Goal: Task Accomplishment & Management: Use online tool/utility

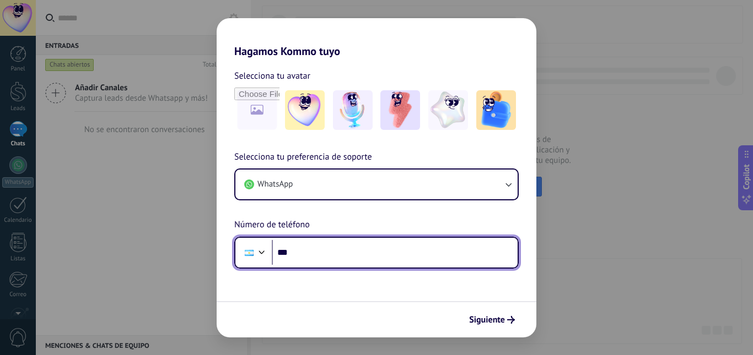
click at [358, 253] on input "***" at bounding box center [395, 252] width 246 height 25
click at [358, 253] on input "********" at bounding box center [395, 252] width 246 height 25
type input "**********"
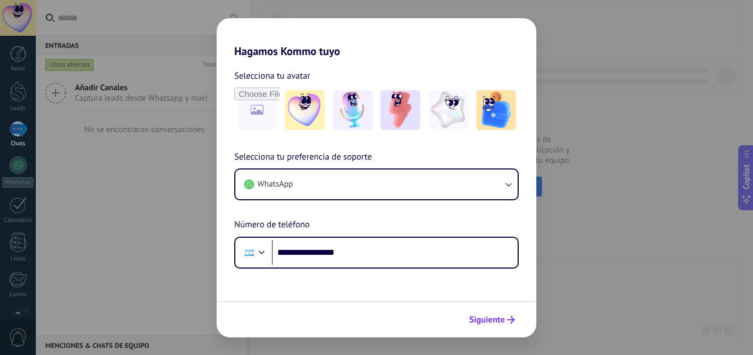
click at [484, 323] on span "Siguiente" at bounding box center [487, 320] width 36 height 8
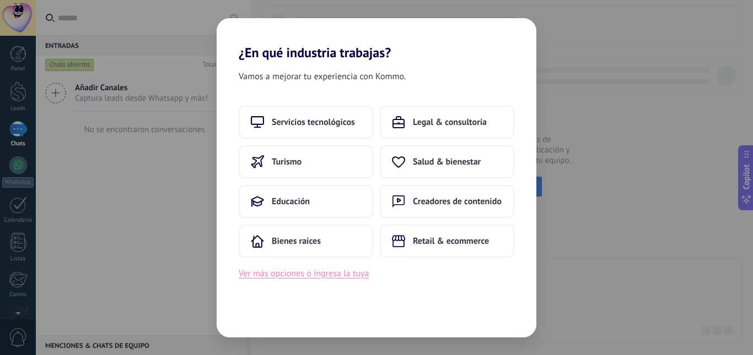
click at [359, 273] on button "Ver más opciones o ingresa la tuya" at bounding box center [304, 274] width 130 height 14
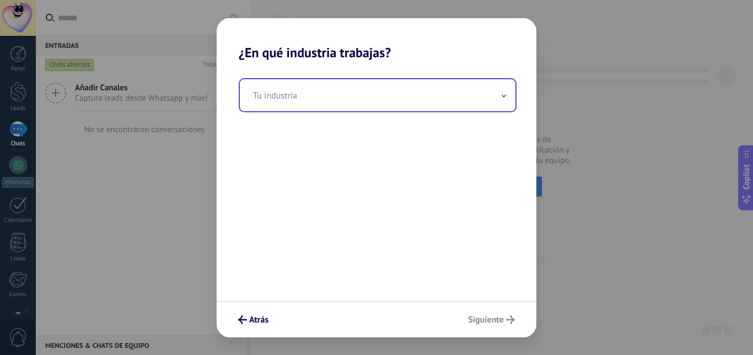
click at [350, 111] on input "text" at bounding box center [378, 95] width 276 height 32
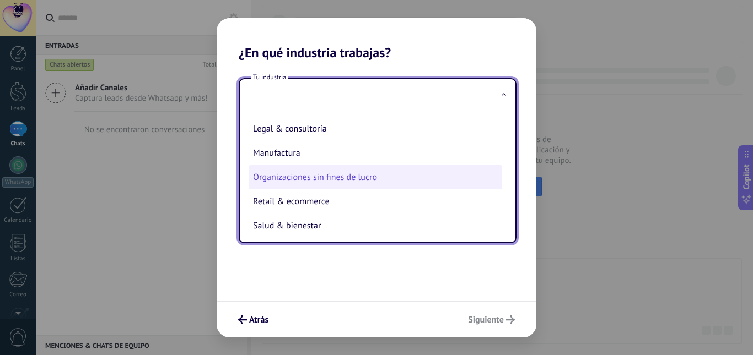
scroll to position [127, 0]
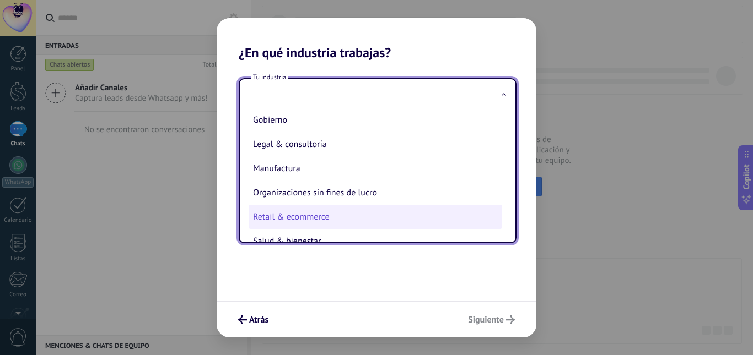
click at [315, 220] on li "Retail & ecommerce" at bounding box center [375, 217] width 253 height 24
type input "**********"
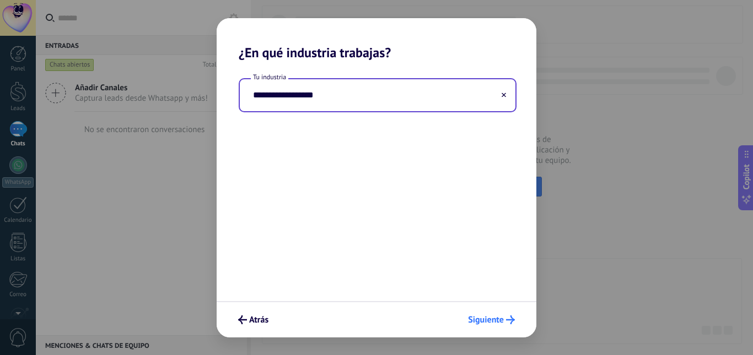
click at [491, 321] on span "Siguiente" at bounding box center [486, 320] width 36 height 8
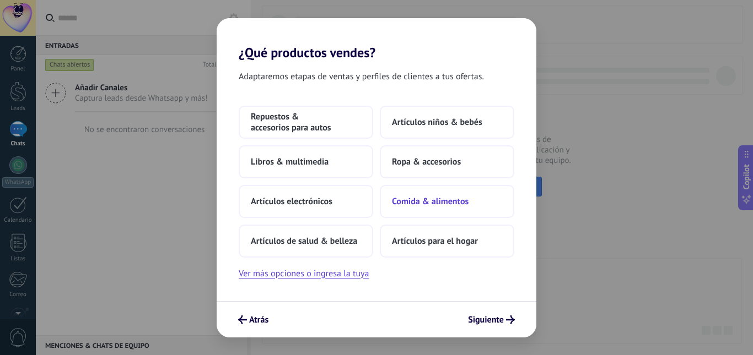
click at [446, 209] on button "Comida & alimentos" at bounding box center [447, 201] width 134 height 33
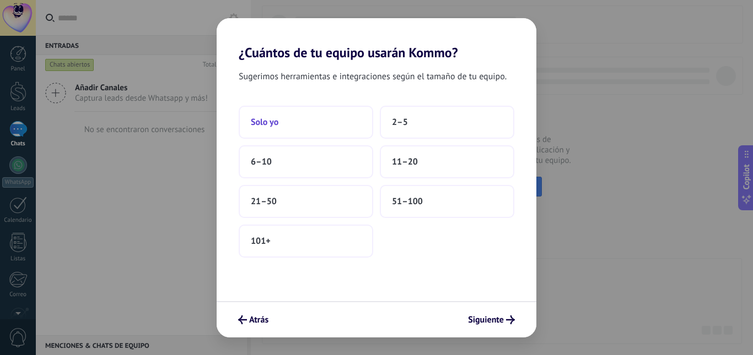
click at [290, 123] on button "Solo yo" at bounding box center [306, 122] width 134 height 33
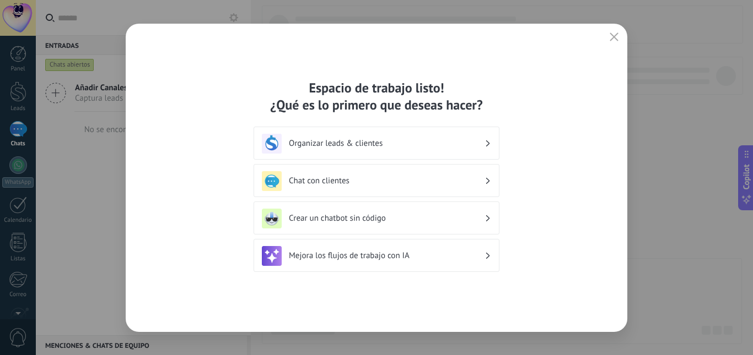
click at [458, 144] on h3 "Organizar leads & clientes" at bounding box center [387, 143] width 196 height 10
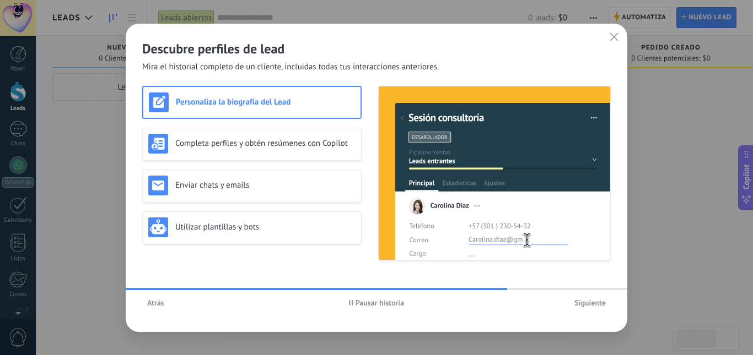
click at [585, 307] on span "Siguiente" at bounding box center [589, 303] width 31 height 8
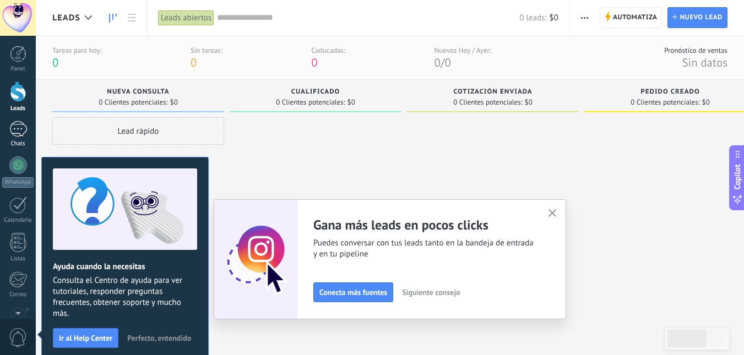
click at [28, 141] on div "Chats" at bounding box center [18, 144] width 32 height 7
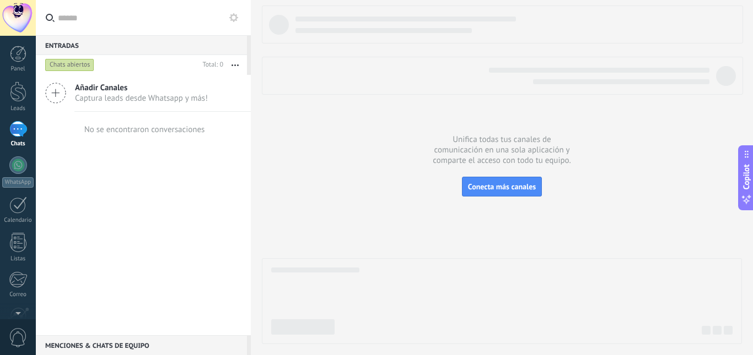
click at [100, 98] on span "Captura leads desde Whatsapp y más!" at bounding box center [141, 98] width 133 height 10
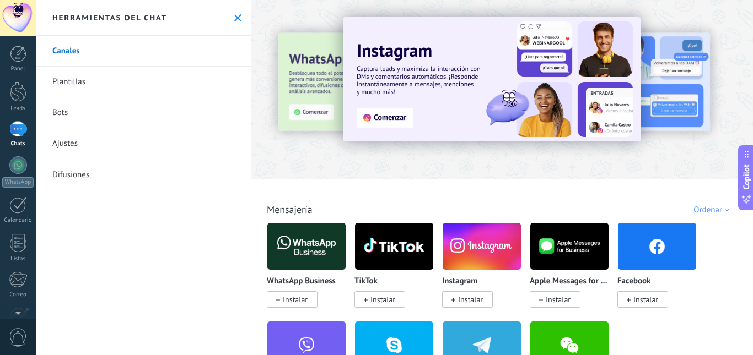
click at [98, 87] on link "Plantillas" at bounding box center [143, 82] width 215 height 31
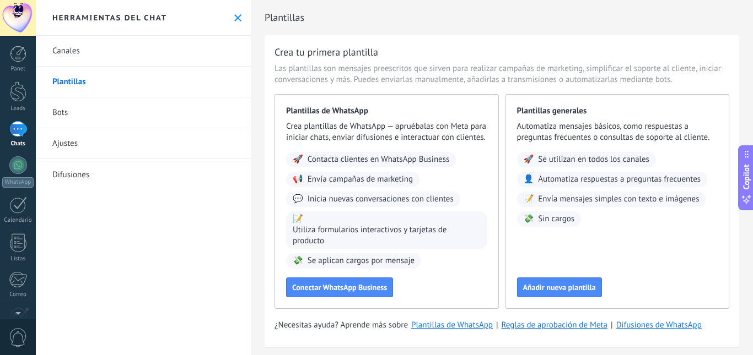
scroll to position [26, 0]
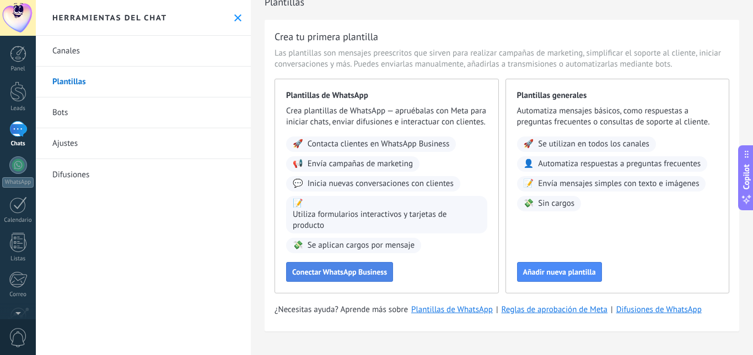
click at [376, 278] on button "Conectar WhatsApp Business" at bounding box center [339, 272] width 107 height 20
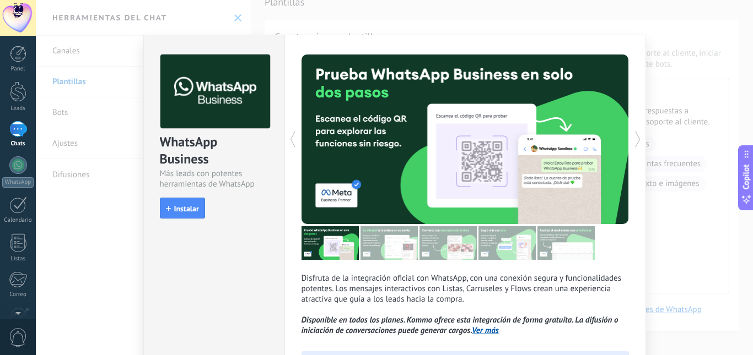
scroll to position [0, 0]
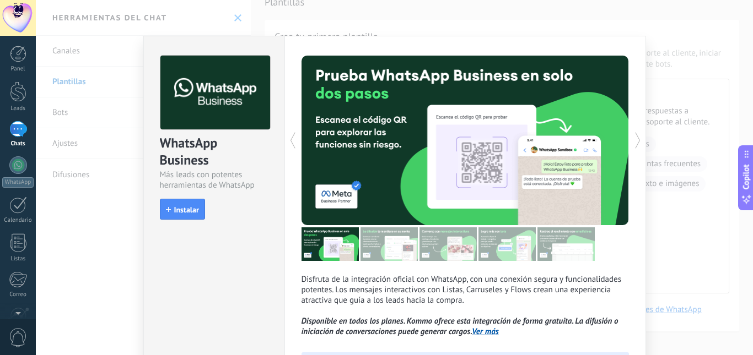
click at [676, 171] on div "WhatsApp Business Más leads con potentes herramientas de WhatsApp install Insta…" at bounding box center [394, 177] width 717 height 355
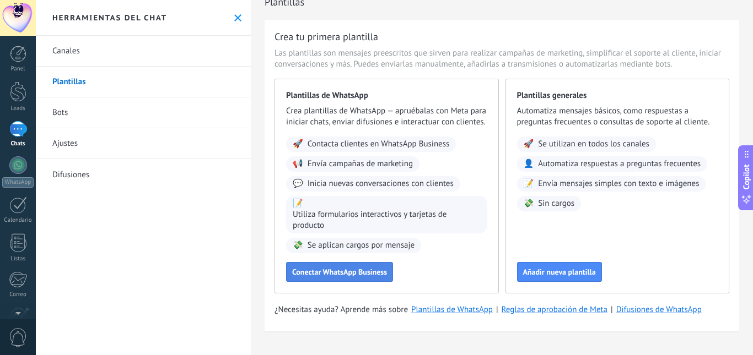
click at [384, 272] on span "Conectar WhatsApp Business" at bounding box center [339, 272] width 95 height 8
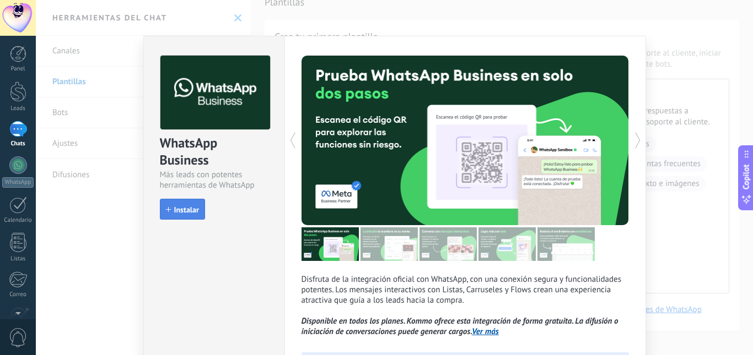
click at [196, 212] on span "Instalar" at bounding box center [186, 210] width 25 height 8
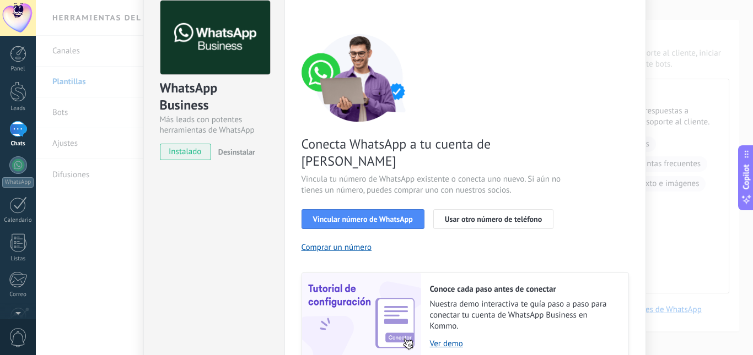
scroll to position [110, 0]
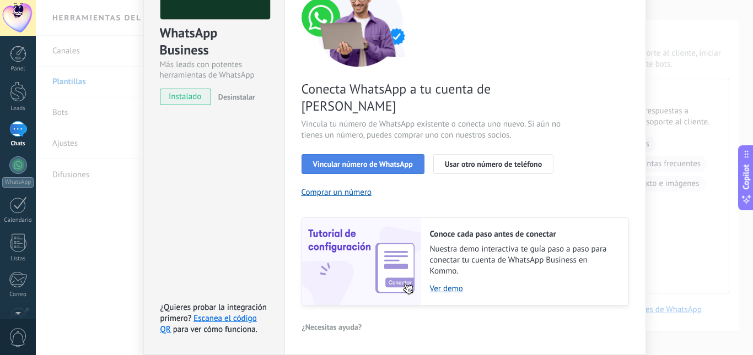
click at [381, 154] on button "Vincular número de WhatsApp" at bounding box center [362, 164] width 123 height 20
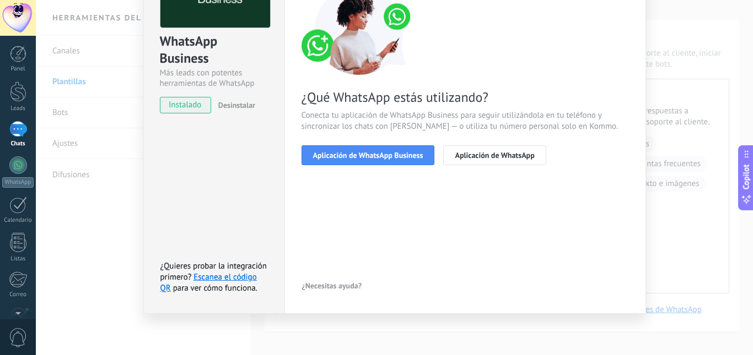
scroll to position [102, 0]
click at [387, 160] on button "Aplicación de WhatsApp Business" at bounding box center [367, 155] width 133 height 20
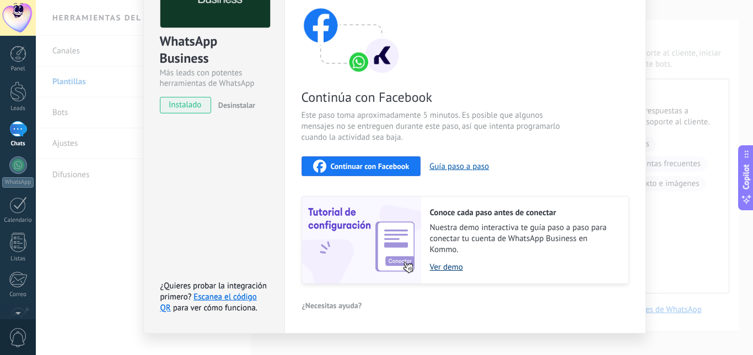
click at [451, 270] on link "Ver demo" at bounding box center [523, 267] width 187 height 10
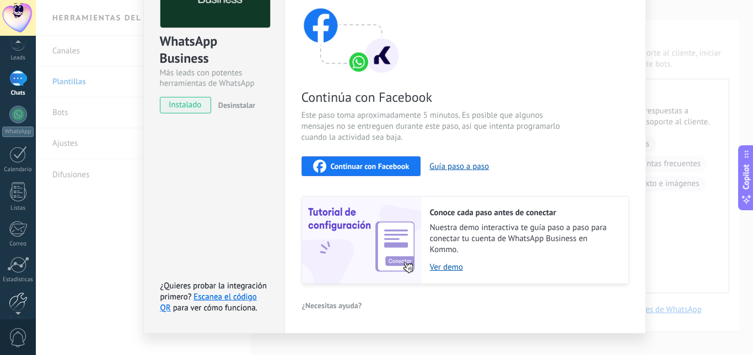
scroll to position [0, 0]
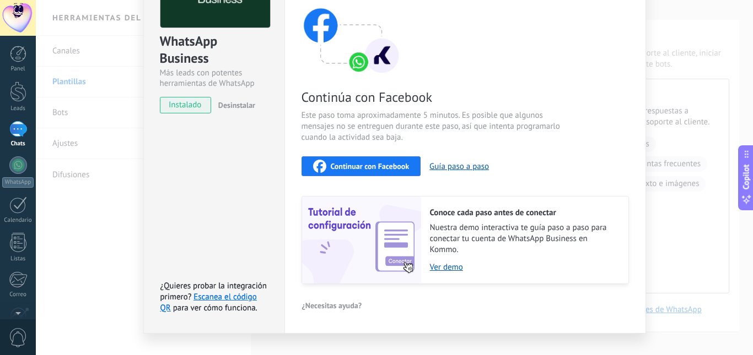
click at [279, 48] on div "WhatsApp Business Más leads con potentes herramientas de WhatsApp instalado Des…" at bounding box center [214, 28] width 141 height 188
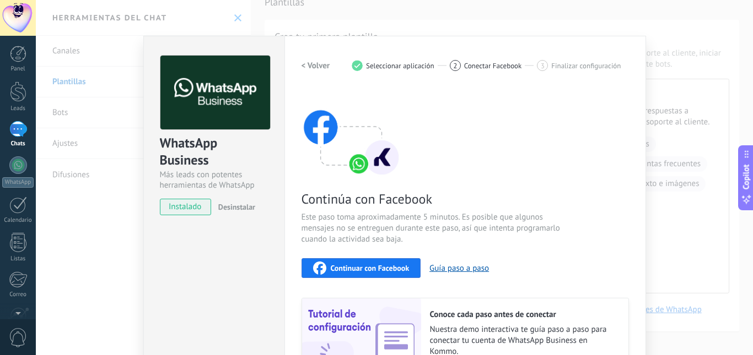
click at [13, 18] on div at bounding box center [18, 18] width 36 height 36
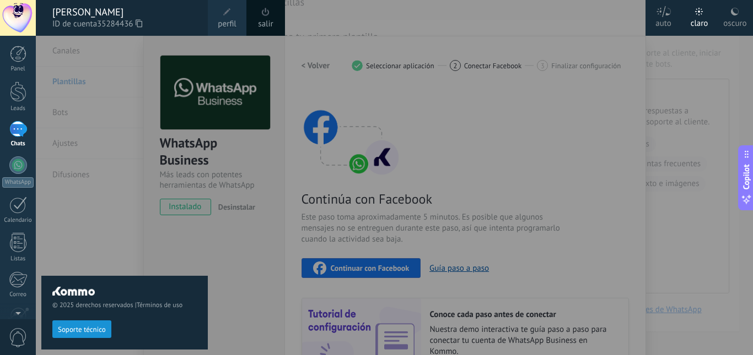
click at [266, 21] on link "salir" at bounding box center [265, 24] width 15 height 12
